Goal: Transaction & Acquisition: Subscribe to service/newsletter

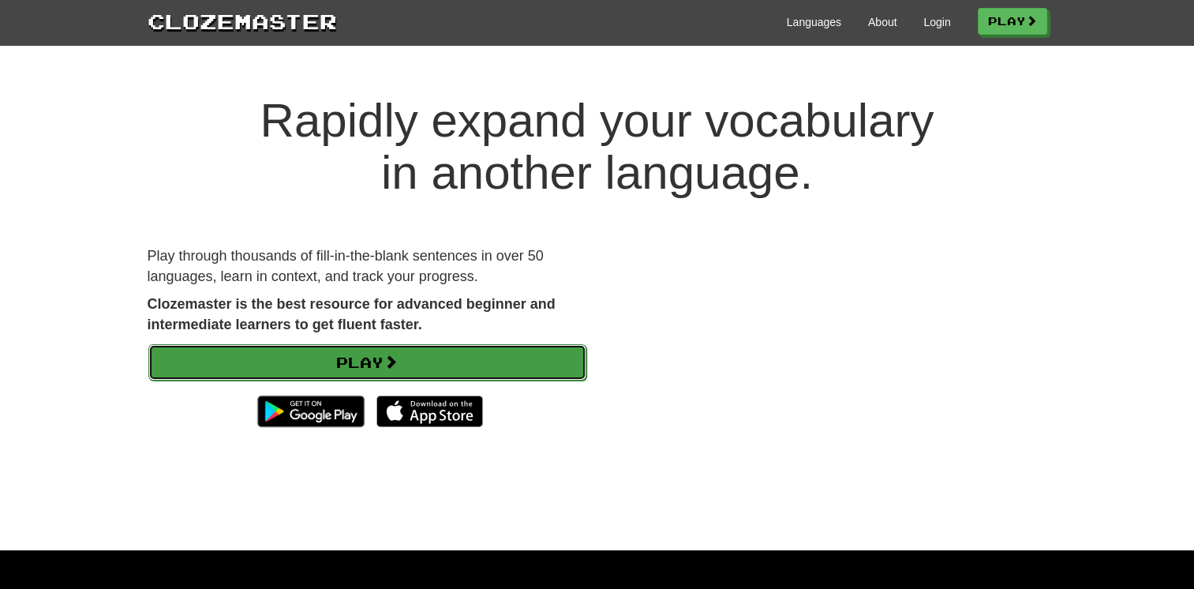
click at [469, 358] on link "Play" at bounding box center [367, 362] width 438 height 36
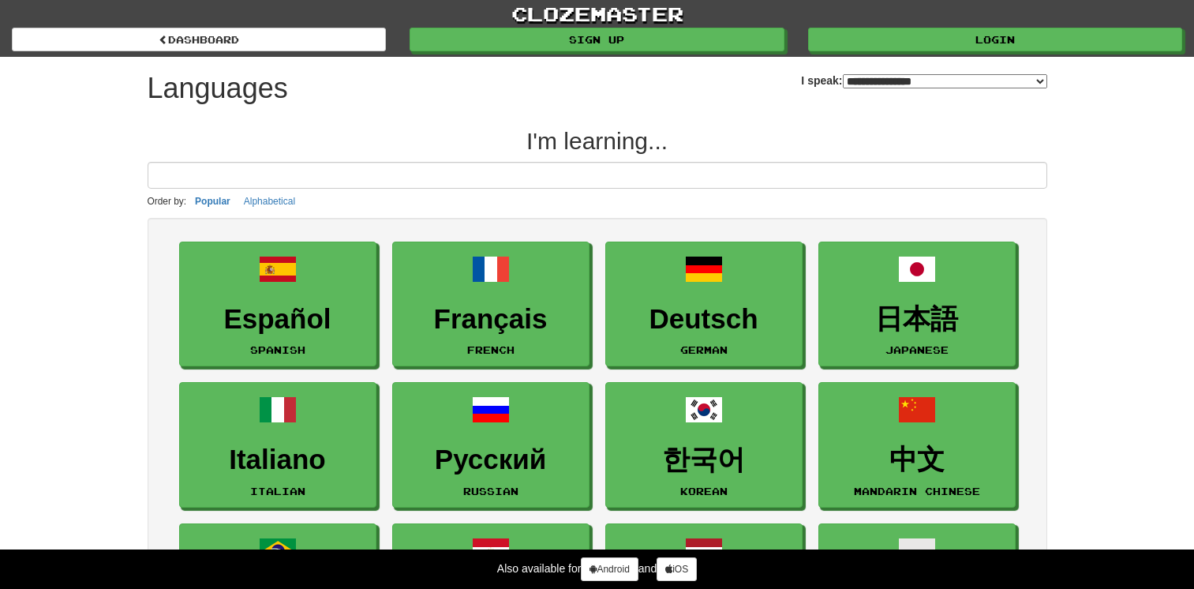
select select "*******"
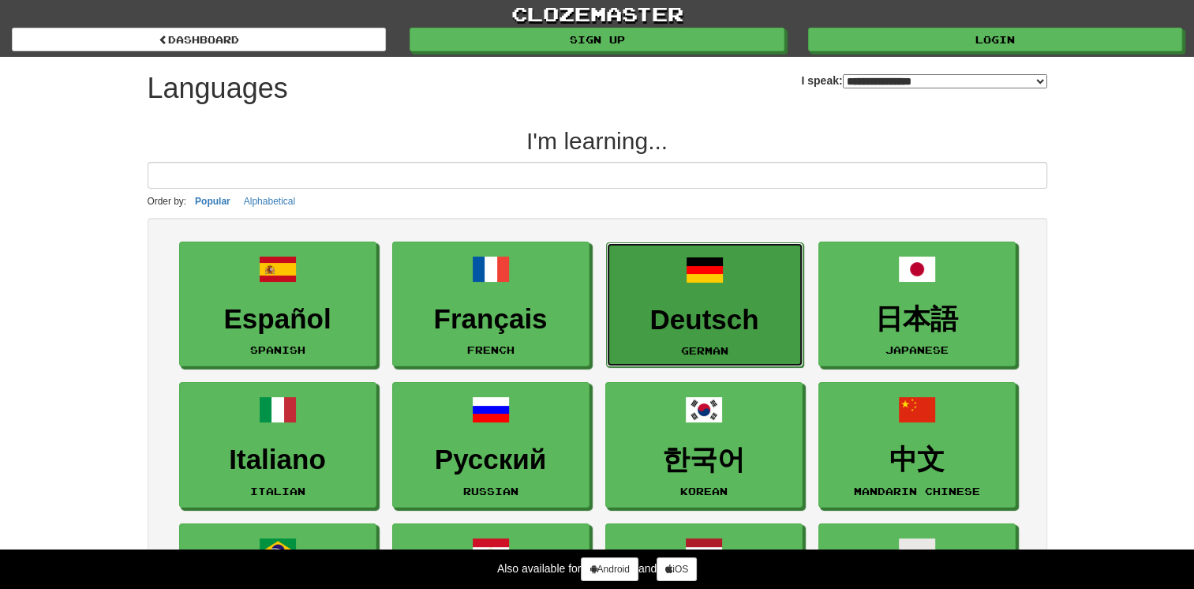
click at [764, 310] on h3 "Deutsch" at bounding box center [705, 320] width 180 height 31
